Goal: Information Seeking & Learning: Learn about a topic

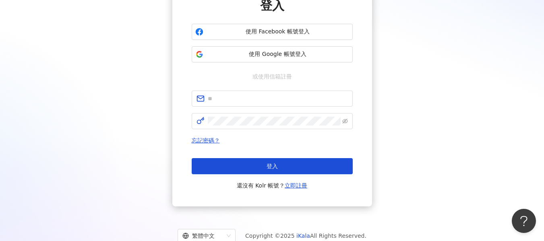
scroll to position [63, 0]
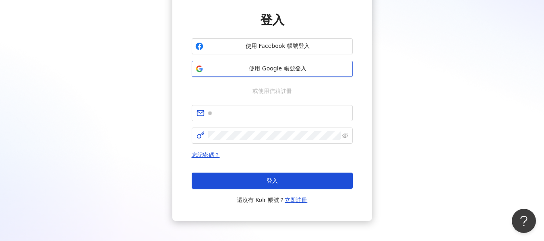
click at [297, 68] on span "使用 Google 帳號登入" at bounding box center [278, 69] width 143 height 8
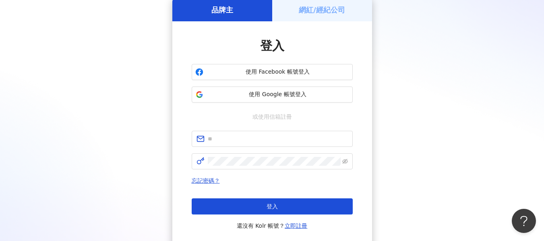
scroll to position [0, 0]
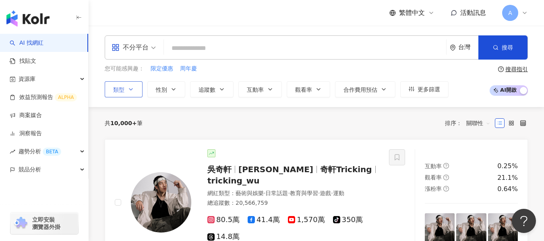
click at [135, 91] on button "類型" at bounding box center [124, 89] width 38 height 16
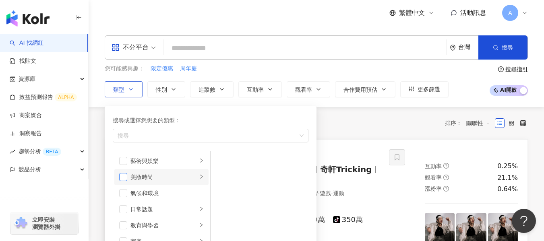
click at [122, 180] on span "button" at bounding box center [123, 177] width 8 height 8
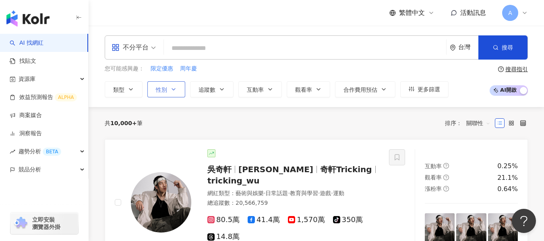
click at [167, 89] on button "性別" at bounding box center [166, 89] width 38 height 16
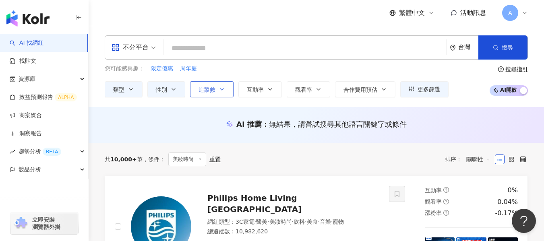
click at [214, 91] on span "追蹤數" at bounding box center [207, 90] width 17 height 6
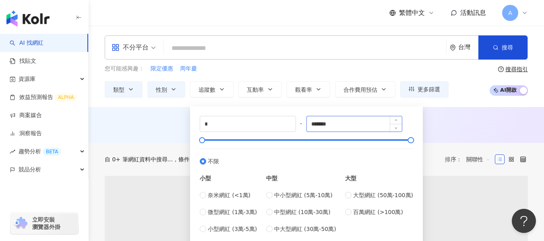
drag, startPoint x: 359, startPoint y: 134, endPoint x: 358, endPoint y: 119, distance: 15.0
click at [358, 119] on div "* - ******* 不限 小型 奈米網紅 (<1萬) 微型網紅 (1萬-3萬) 小型網紅 (3萬-5萬) 中型 中小型網紅 (5萬-10萬) 中型網紅 (…" at bounding box center [307, 175] width 214 height 118
click at [358, 119] on input "*******" at bounding box center [354, 123] width 95 height 15
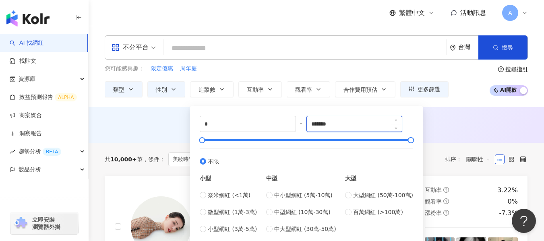
click at [358, 119] on input "*******" at bounding box center [354, 123] width 95 height 15
type input "*"
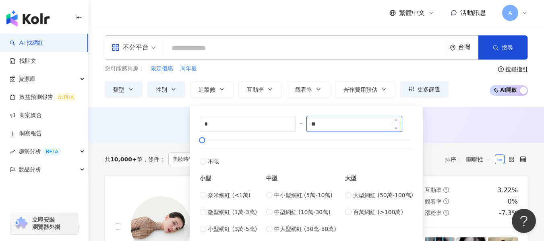
type input "*"
type input "****"
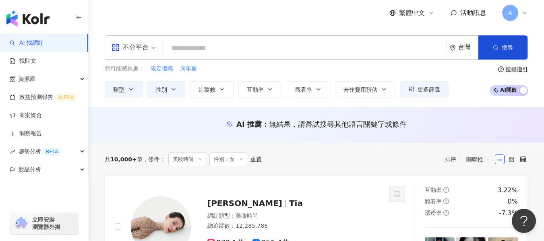
click at [442, 126] on div "AI 推薦 ： 無結果，請嘗試搜尋其他語言關鍵字或條件" at bounding box center [316, 124] width 423 height 10
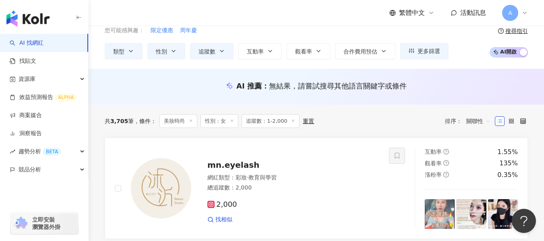
scroll to position [39, 0]
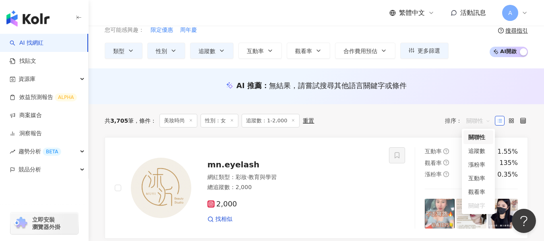
click at [483, 117] on span "關聯性" at bounding box center [478, 120] width 24 height 13
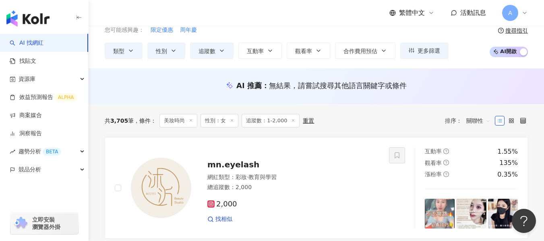
click at [403, 120] on div "共 3,705 筆 條件 ： 美妝時尚 性別：女 追蹤數：1-2,000 重置 排序： 關聯性" at bounding box center [316, 121] width 423 height 14
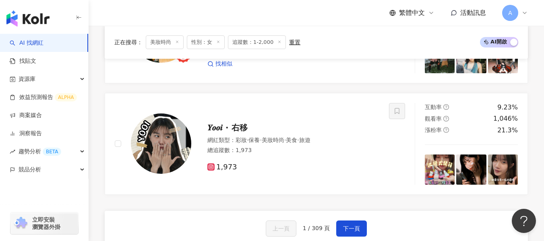
scroll to position [1324, 0]
click at [346, 228] on span "下一頁" at bounding box center [351, 229] width 17 height 6
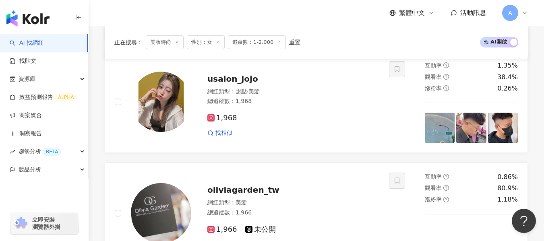
scroll to position [1308, 0]
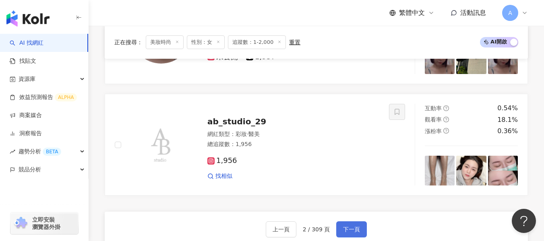
click at [346, 228] on span "下一頁" at bounding box center [351, 229] width 17 height 6
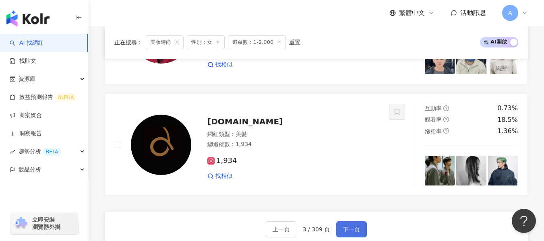
click at [346, 228] on span "下一頁" at bounding box center [351, 229] width 17 height 6
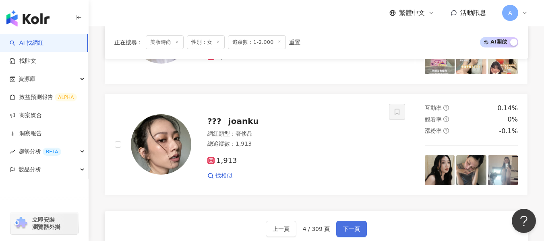
click at [346, 228] on span "下一頁" at bounding box center [351, 229] width 17 height 6
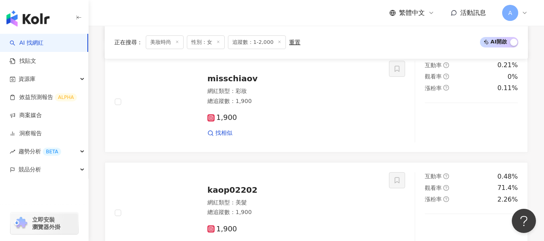
scroll to position [1324, 0]
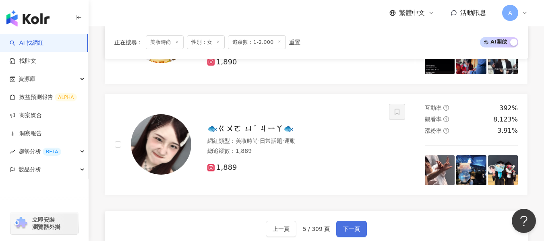
click at [351, 231] on span "下一頁" at bounding box center [351, 229] width 17 height 6
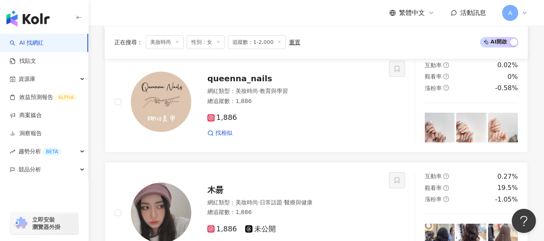
scroll to position [1308, 0]
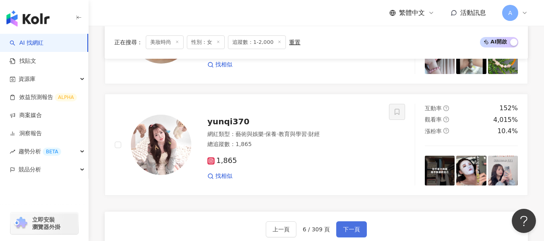
click at [351, 231] on span "下一頁" at bounding box center [351, 229] width 17 height 6
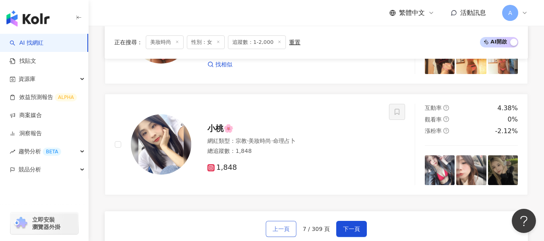
click at [286, 227] on span "上一頁" at bounding box center [281, 229] width 17 height 6
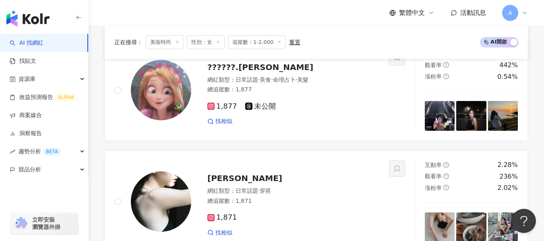
scroll to position [1028, 0]
click at [231, 176] on span "WenDy" at bounding box center [244, 178] width 75 height 10
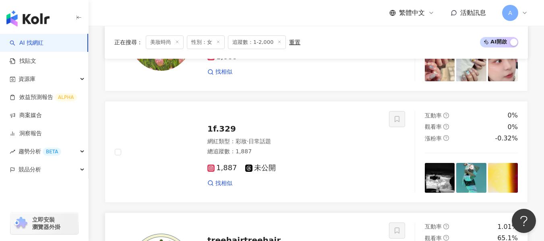
scroll to position [188, 0]
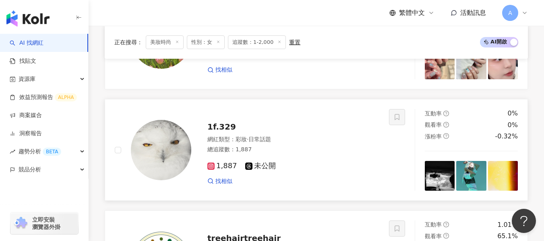
click at [306, 179] on div "找相似" at bounding box center [293, 182] width 172 height 8
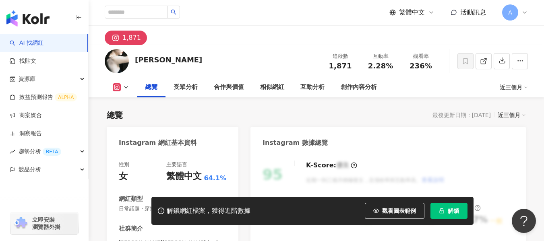
scroll to position [129, 0]
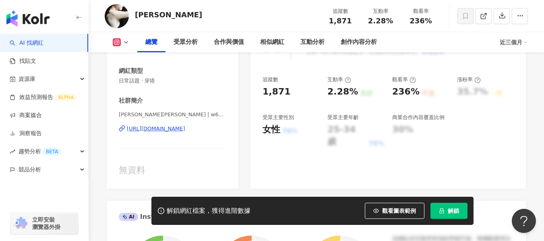
click at [181, 129] on div "https://www.instagram.com/w6dddd/" at bounding box center [156, 128] width 58 height 7
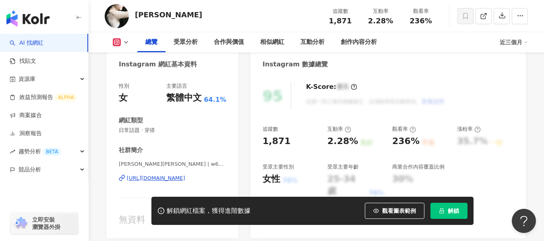
scroll to position [77, 0]
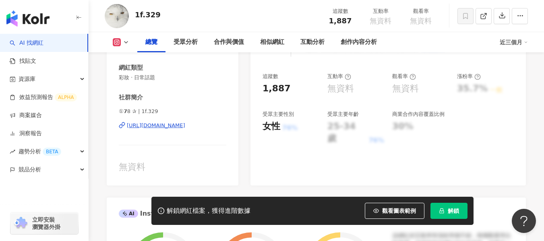
click at [185, 125] on div "[URL][DOMAIN_NAME]" at bounding box center [156, 125] width 58 height 7
